Goal: Use online tool/utility: Utilize a website feature to perform a specific function

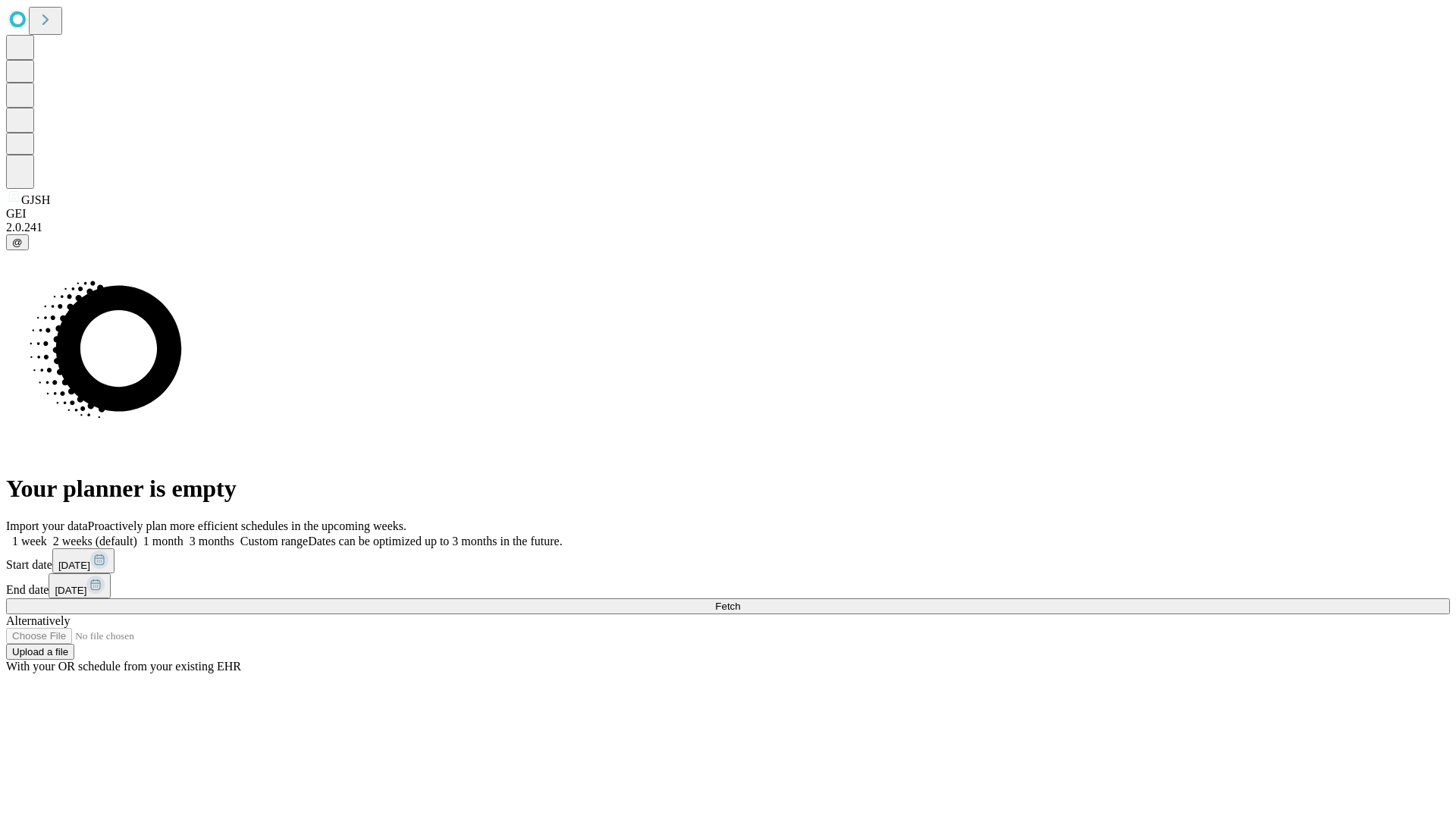
click at [740, 601] on span "Fetch" at bounding box center [727, 606] width 25 height 11
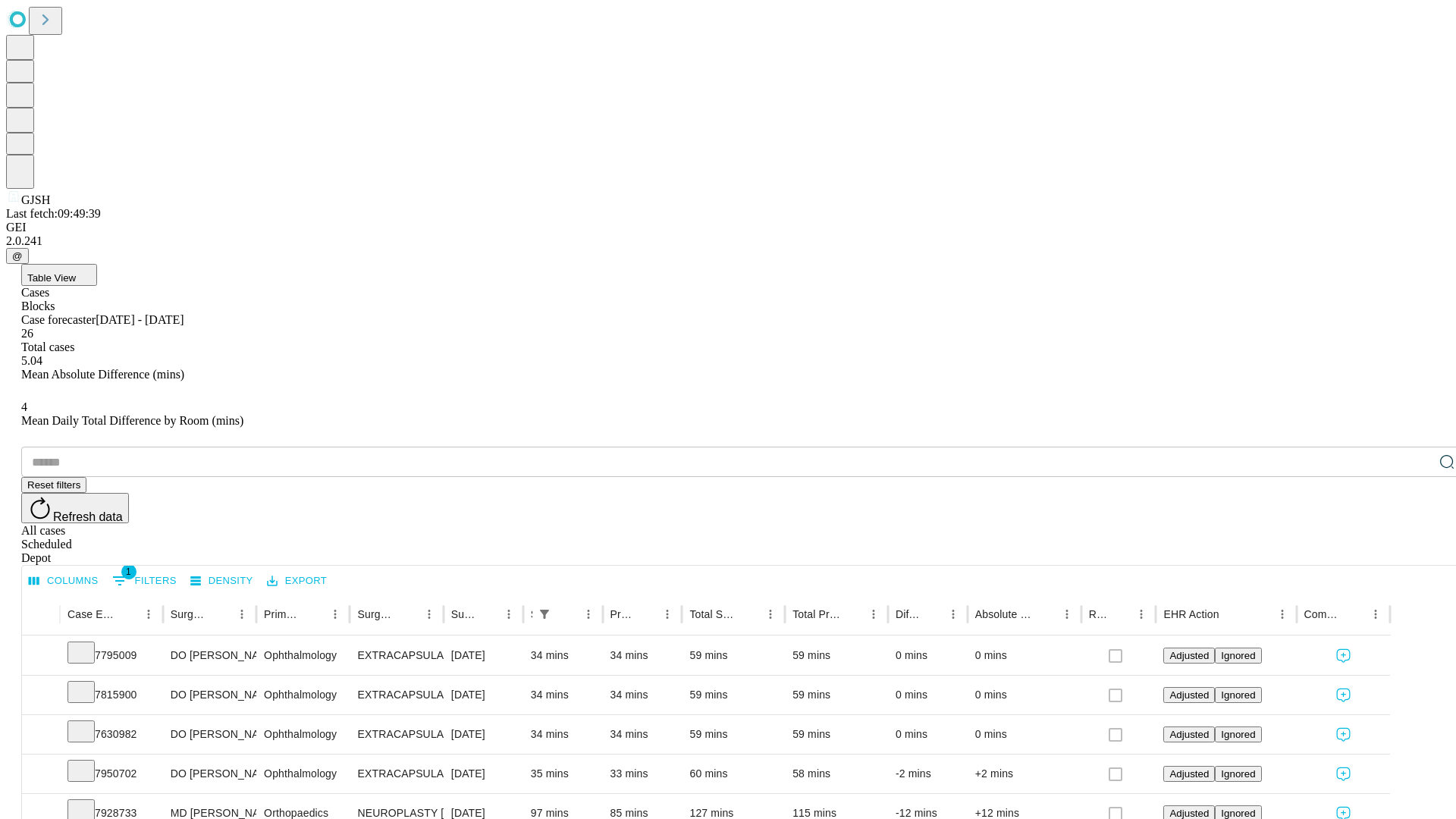
click at [76, 272] on span "Table View" at bounding box center [51, 277] width 49 height 11
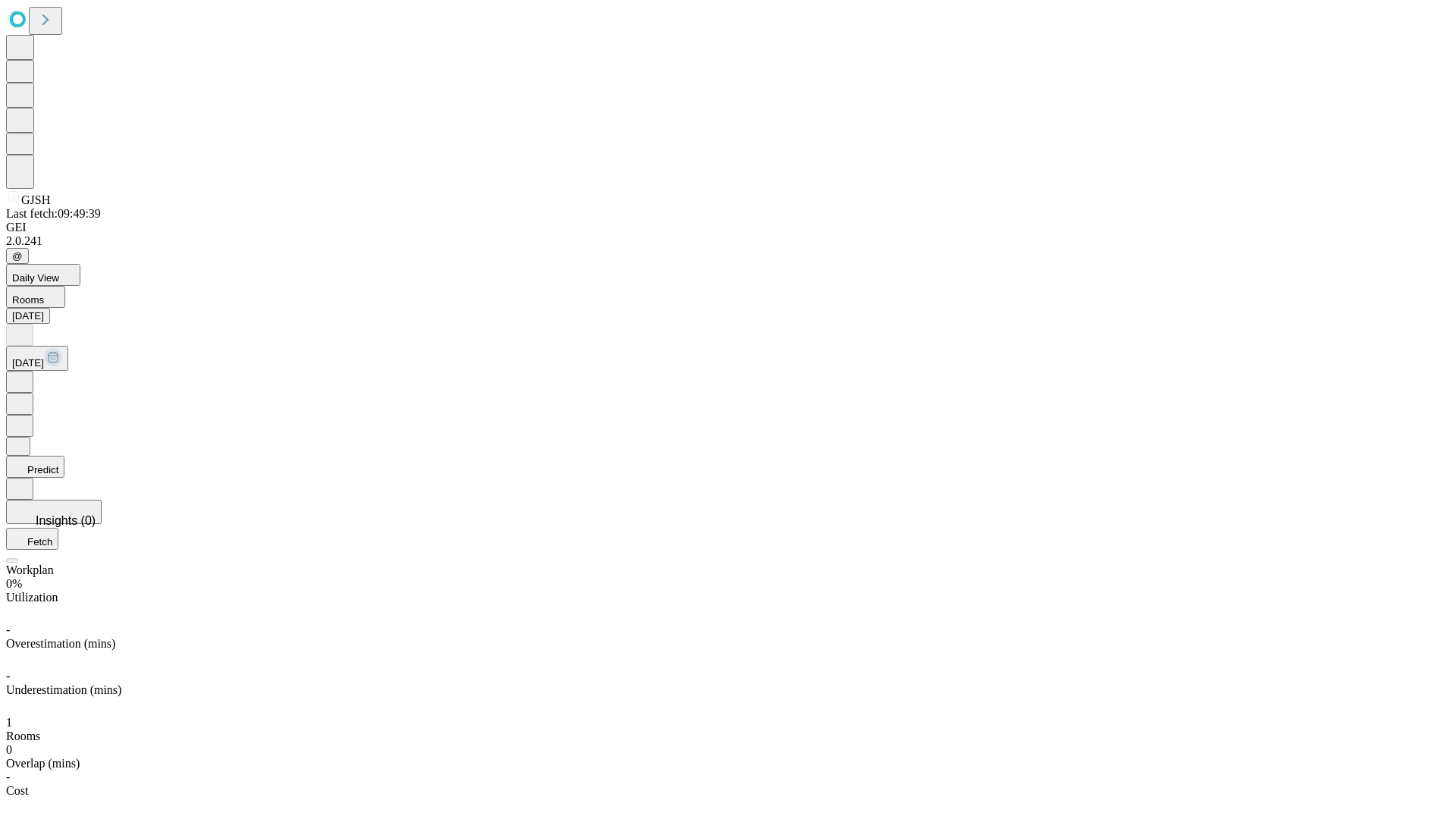
click at [64, 456] on button "Predict" at bounding box center [35, 466] width 58 height 22
